Goal: Check status

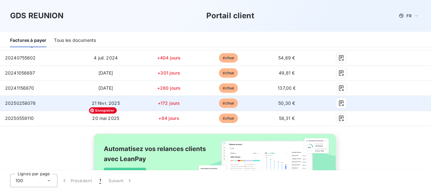
scroll to position [75, 0]
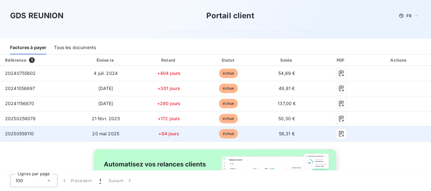
click at [245, 134] on td "échue" at bounding box center [228, 134] width 59 height 15
click at [283, 133] on span "58,31 €" at bounding box center [287, 133] width 16 height 5
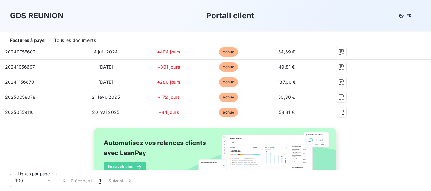
scroll to position [102, 0]
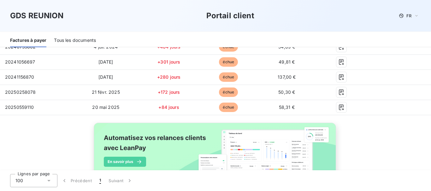
click at [148, 90] on td "+172 jours" at bounding box center [168, 92] width 60 height 15
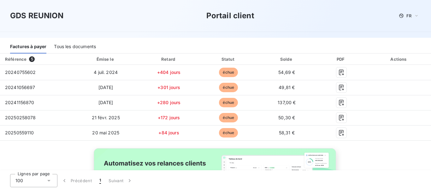
scroll to position [79, 0]
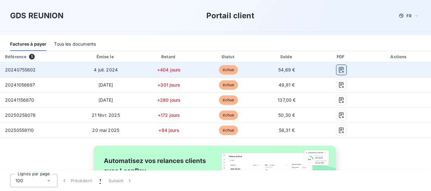
click at [339, 71] on icon "button" at bounding box center [341, 70] width 5 height 6
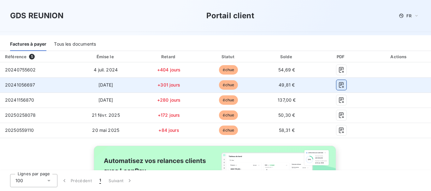
click at [338, 87] on icon "button" at bounding box center [341, 85] width 6 height 6
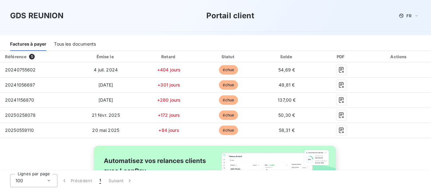
click at [320, 13] on div "GDS REUNION Portail client FR" at bounding box center [215, 15] width 411 height 11
